Goal: Information Seeking & Learning: Learn about a topic

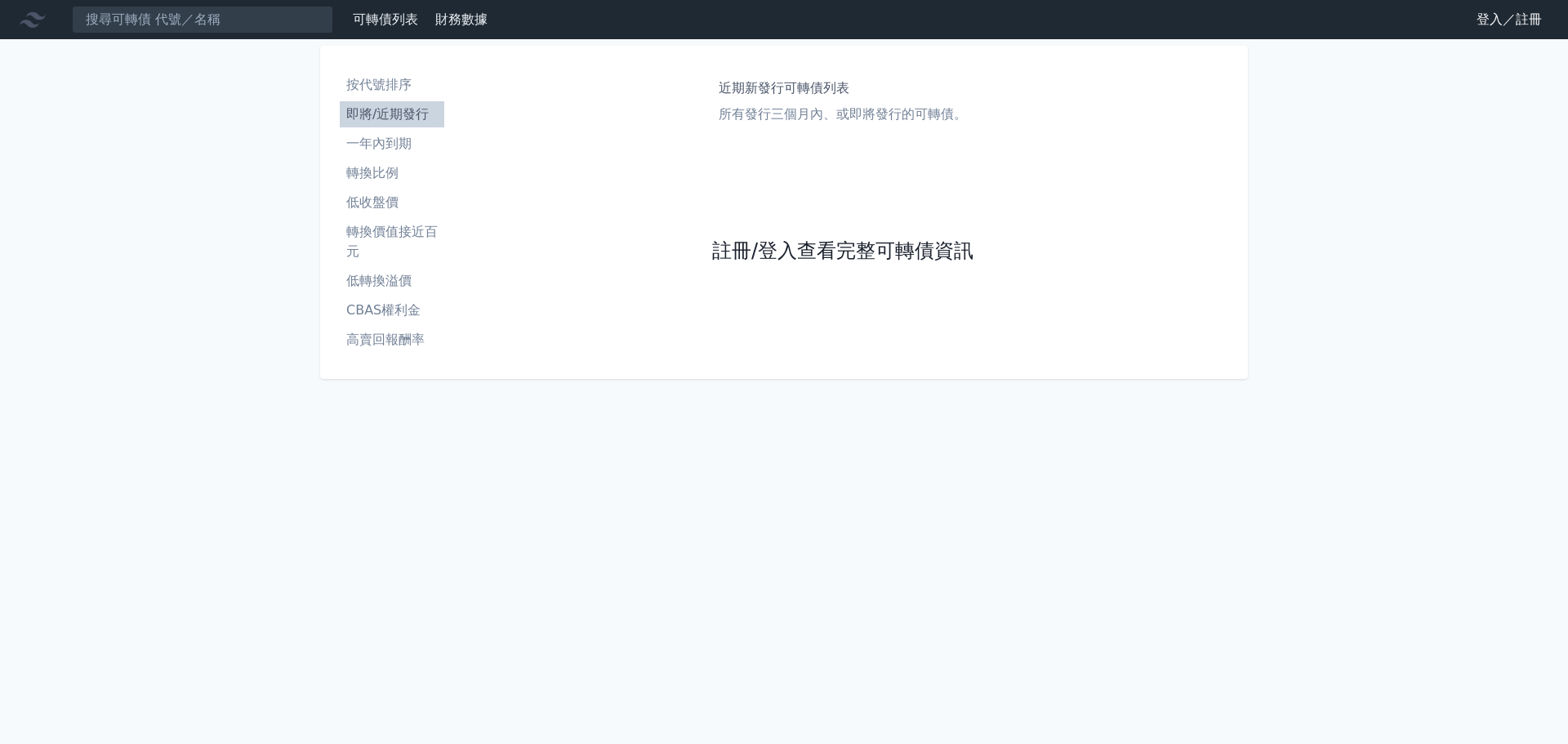
click at [842, 264] on link "註冊/登入查看完整可轉債資訊" at bounding box center [842, 251] width 261 height 26
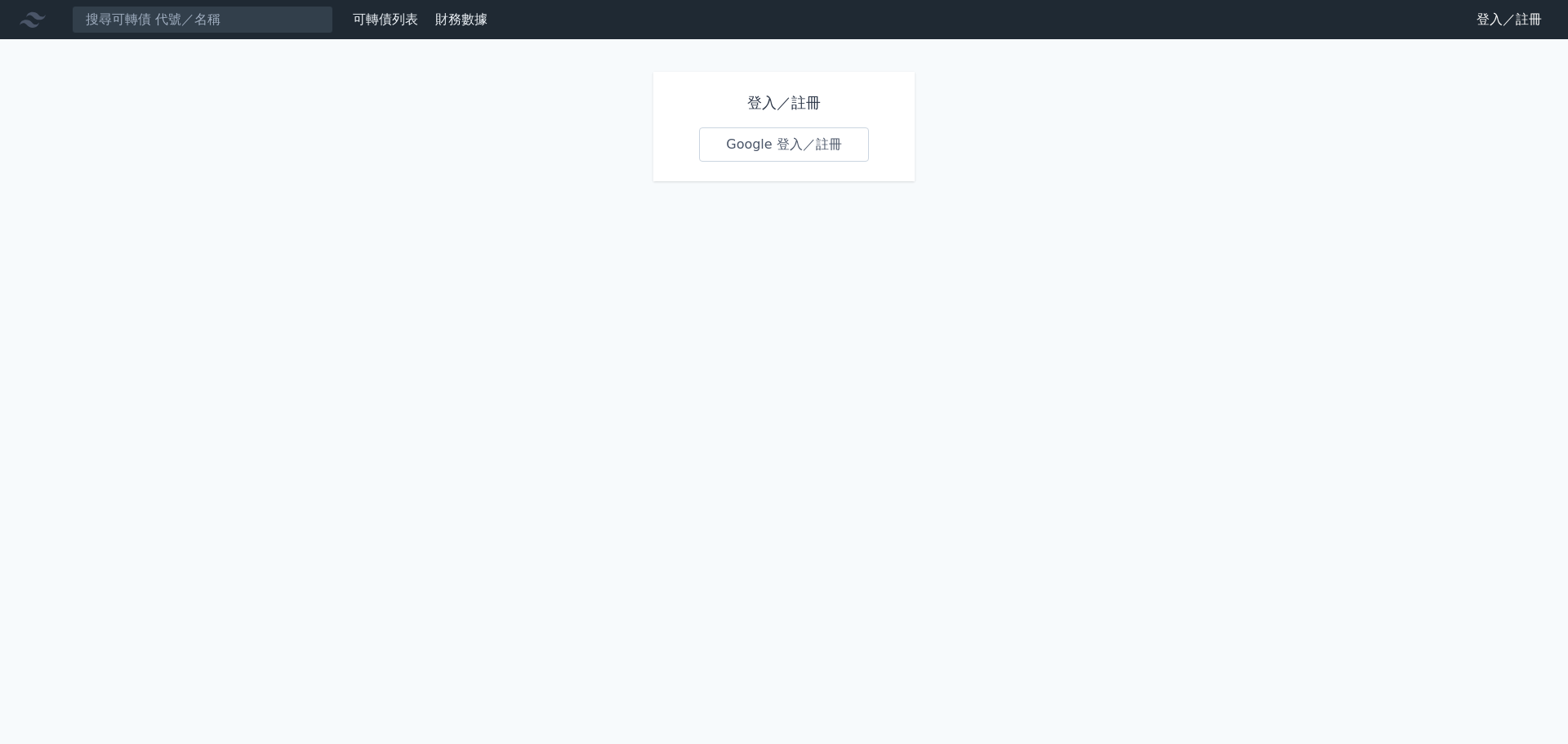
click at [801, 150] on link "Google 登入／註冊" at bounding box center [783, 144] width 170 height 34
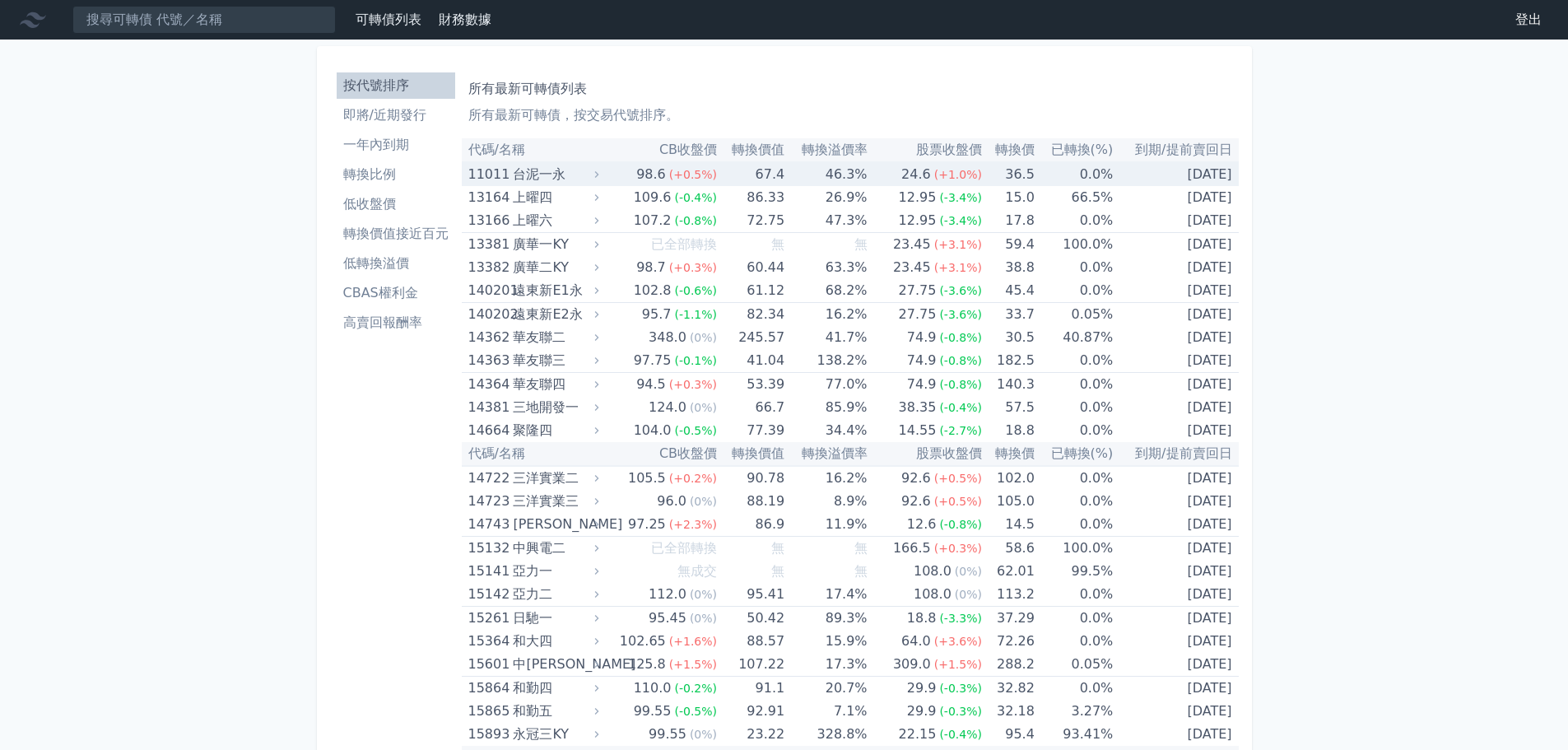
scroll to position [3095, 0]
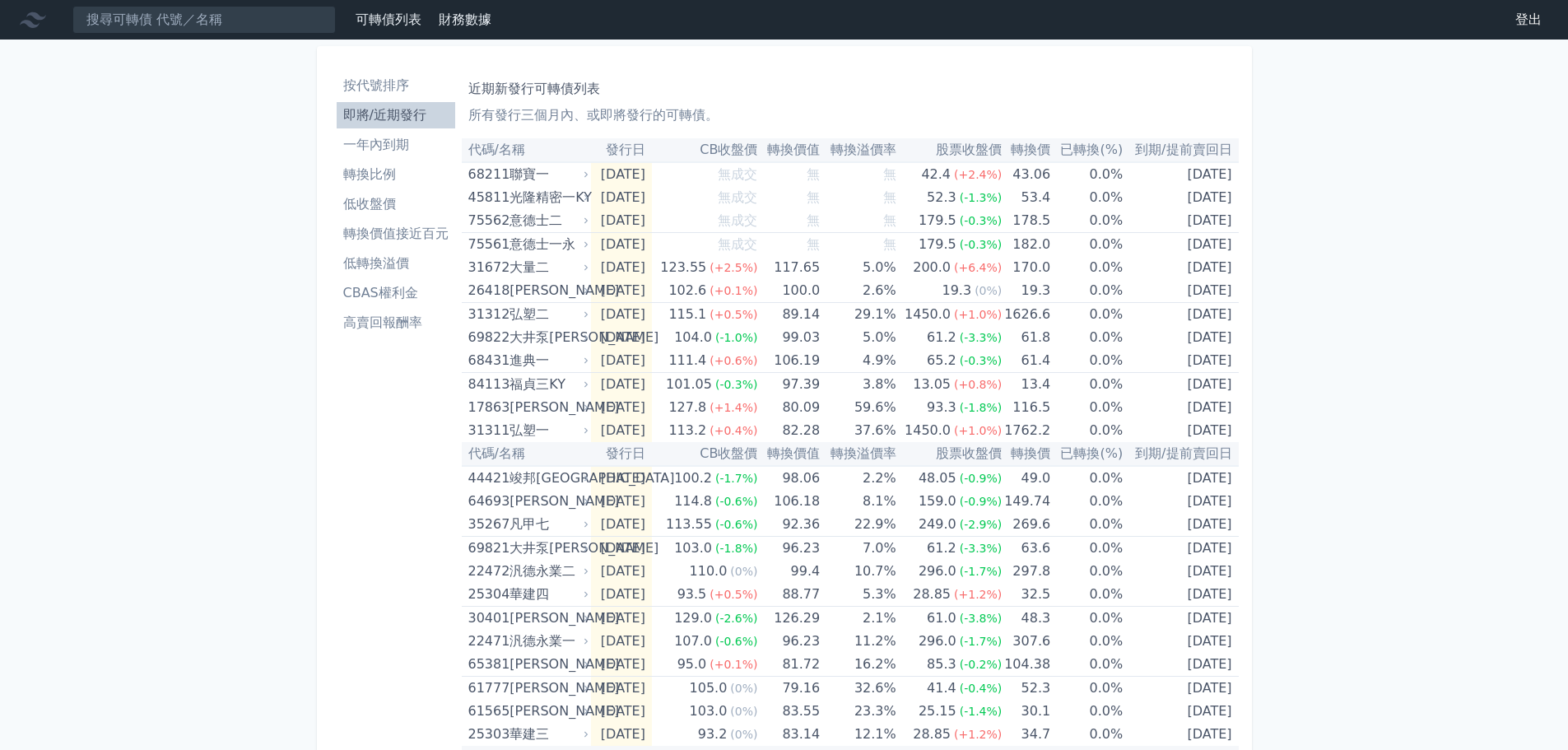
click at [398, 318] on li "高賣回報酬率" at bounding box center [395, 323] width 118 height 20
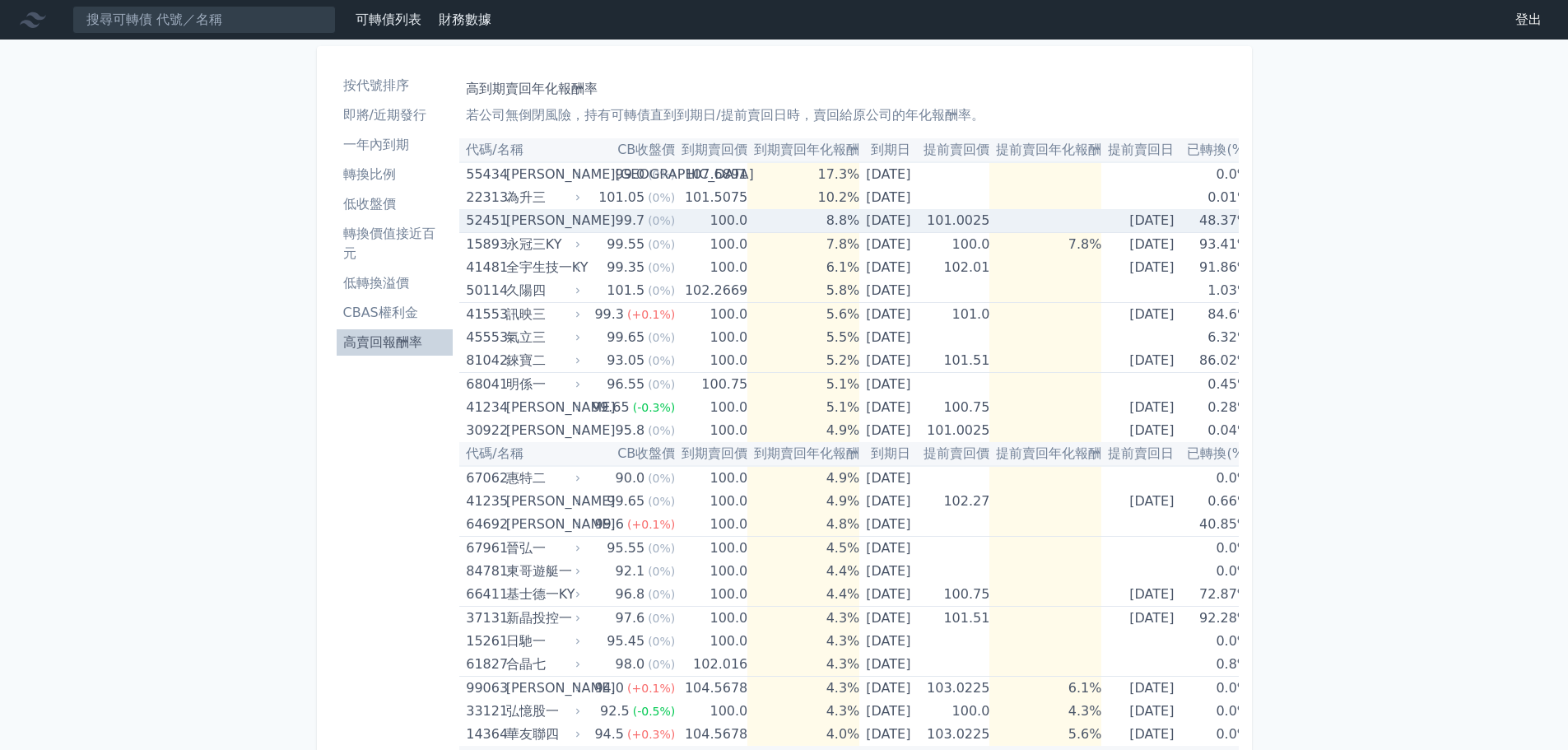
click at [655, 221] on span "(0%)" at bounding box center [661, 221] width 27 height 14
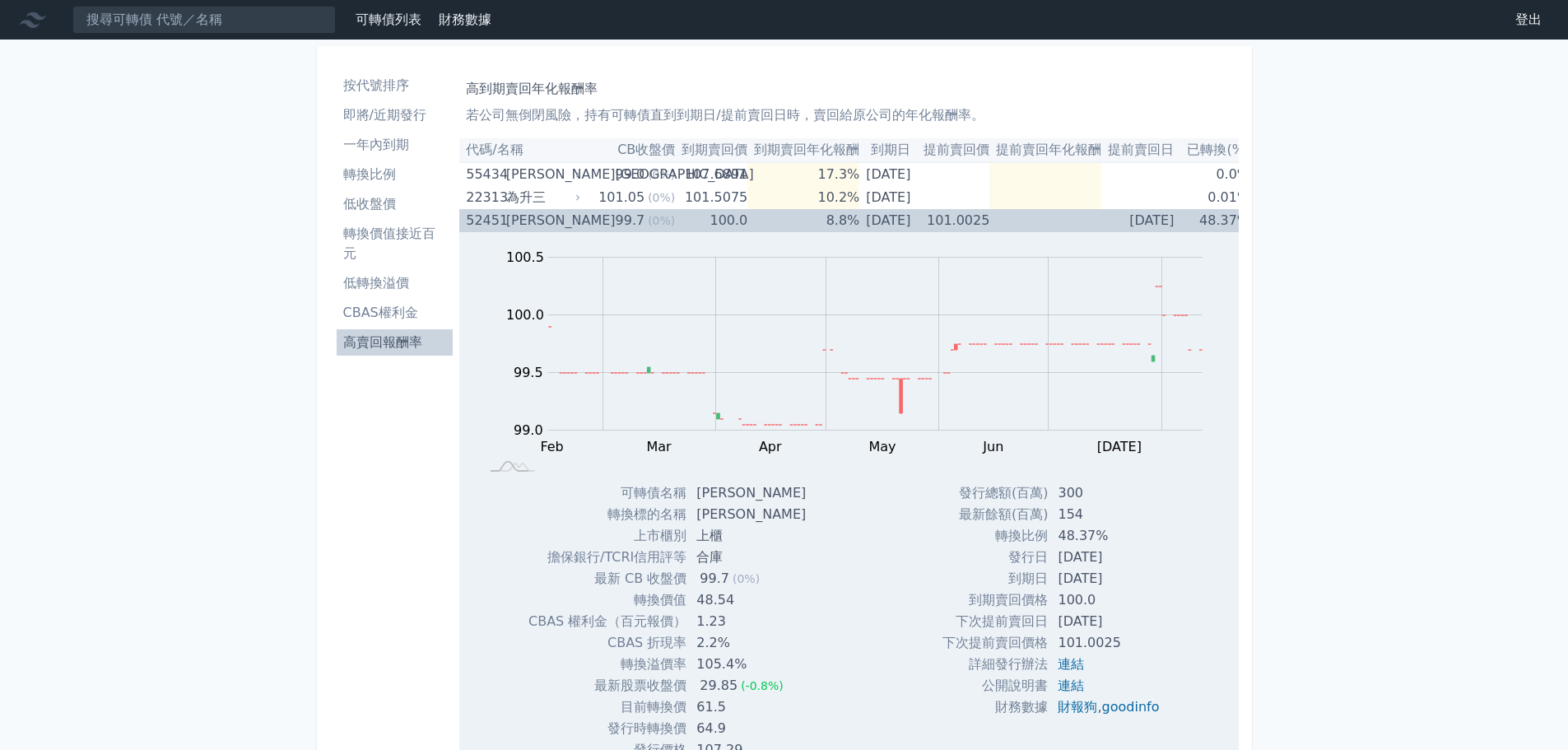
click at [655, 221] on span "(0%)" at bounding box center [661, 221] width 27 height 14
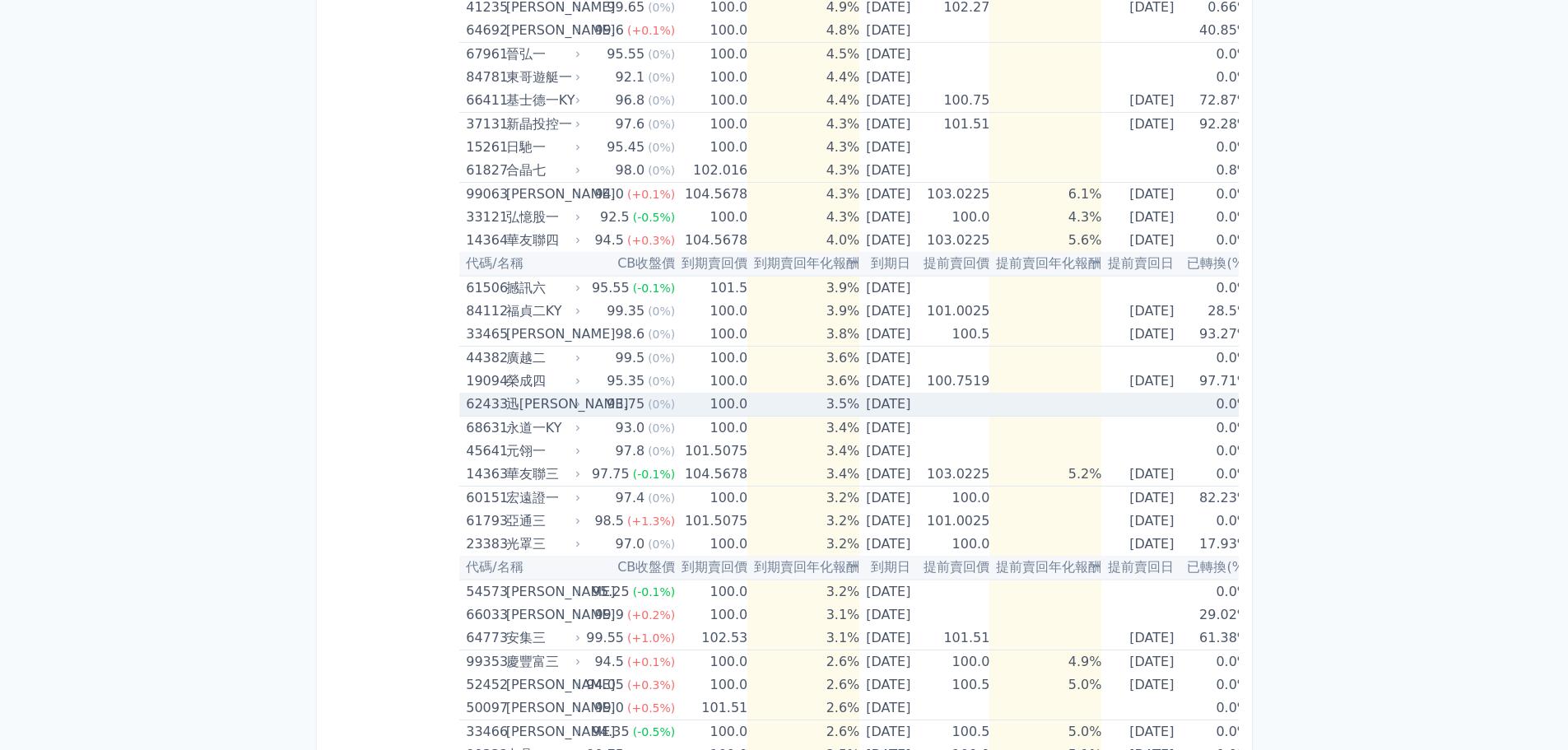
scroll to position [823, 0]
